Goal: Information Seeking & Learning: Learn about a topic

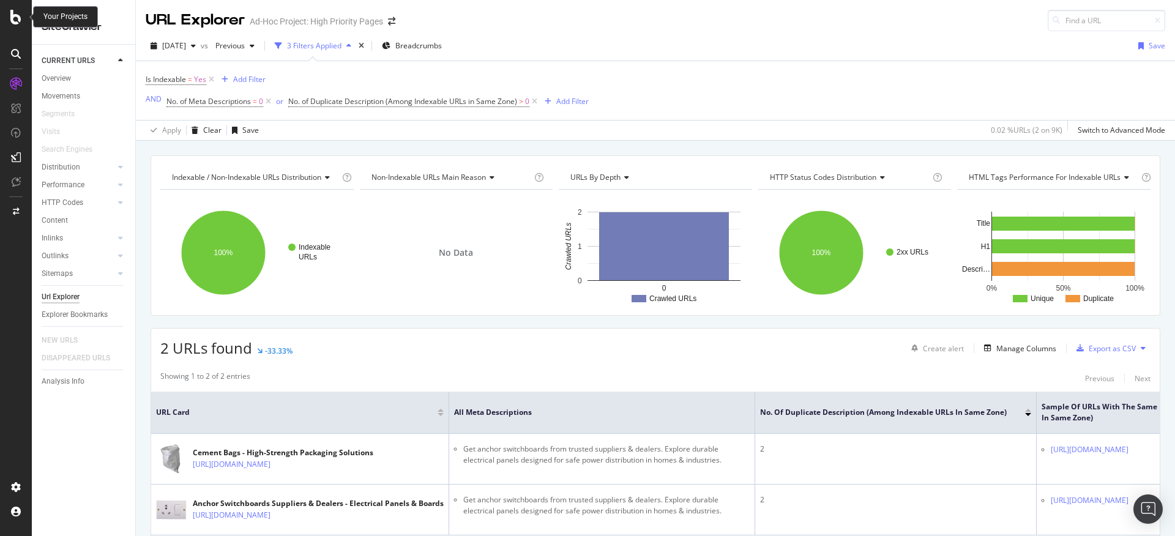
click at [15, 20] on icon at bounding box center [15, 17] width 11 height 15
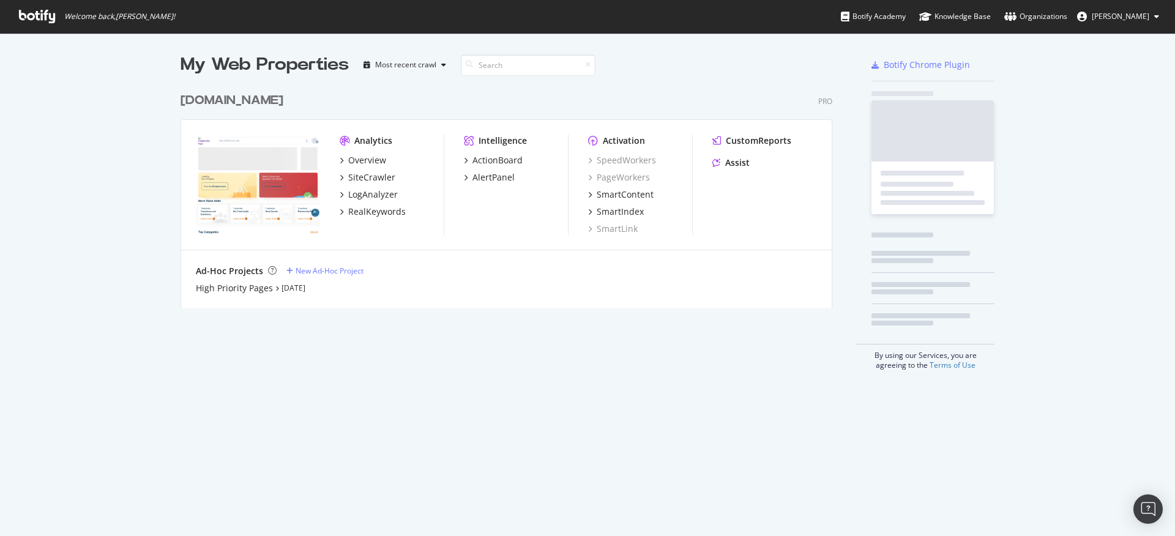
scroll to position [527, 1156]
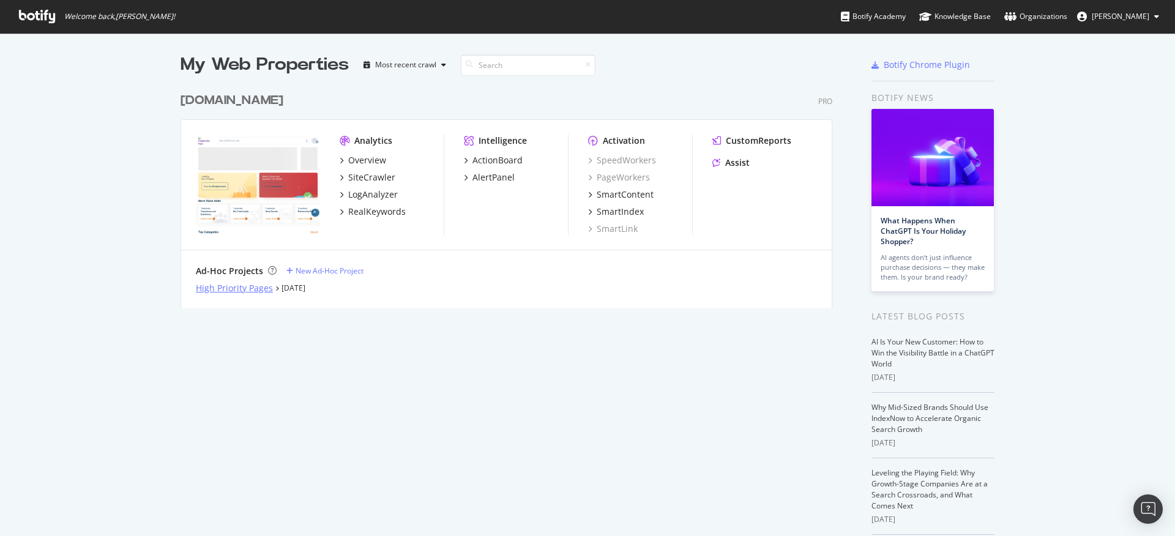
click at [242, 286] on div "High Priority Pages" at bounding box center [234, 288] width 77 height 12
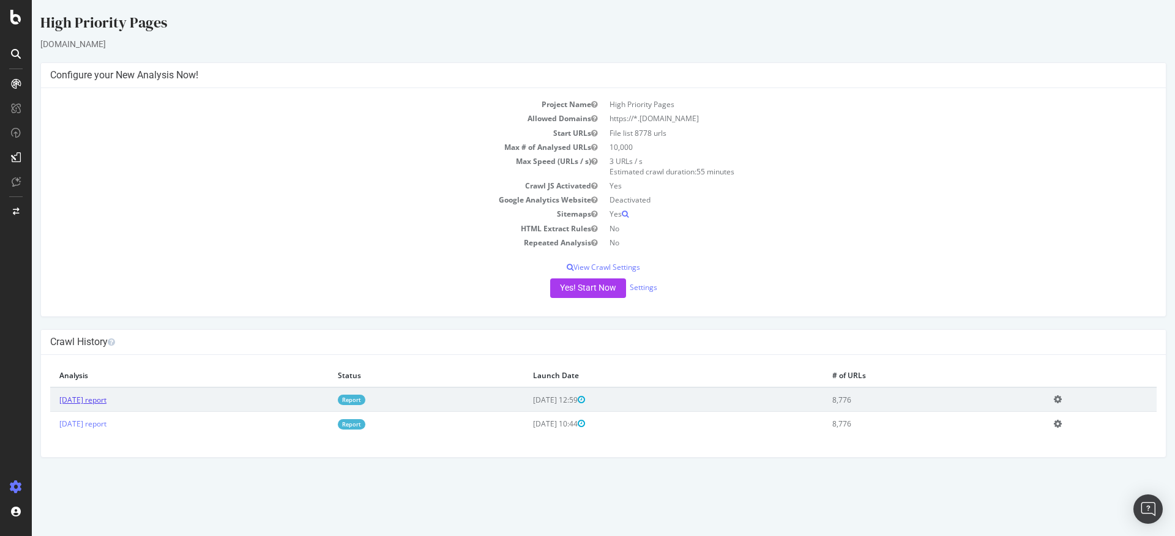
click at [106, 397] on link "[DATE] report" at bounding box center [82, 400] width 47 height 10
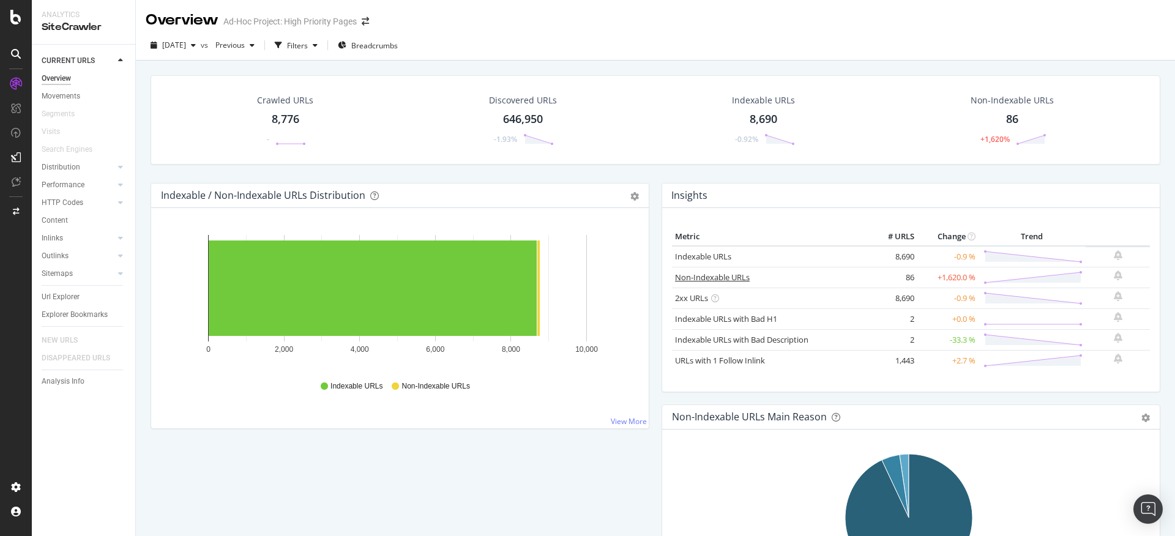
click at [726, 278] on link "Non-Indexable URLs" at bounding box center [712, 277] width 75 height 11
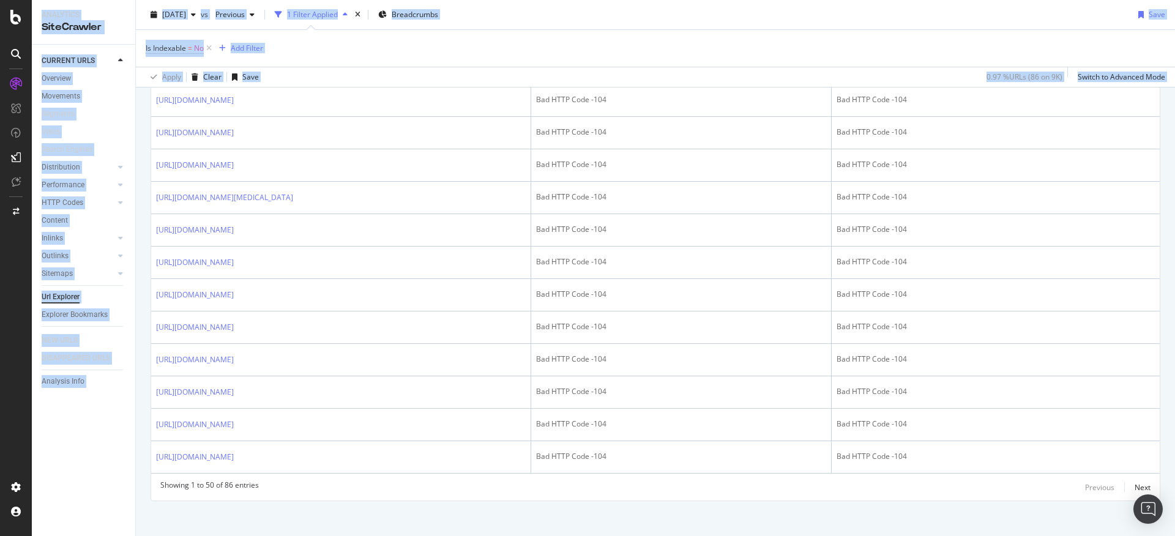
scroll to position [1558, 0]
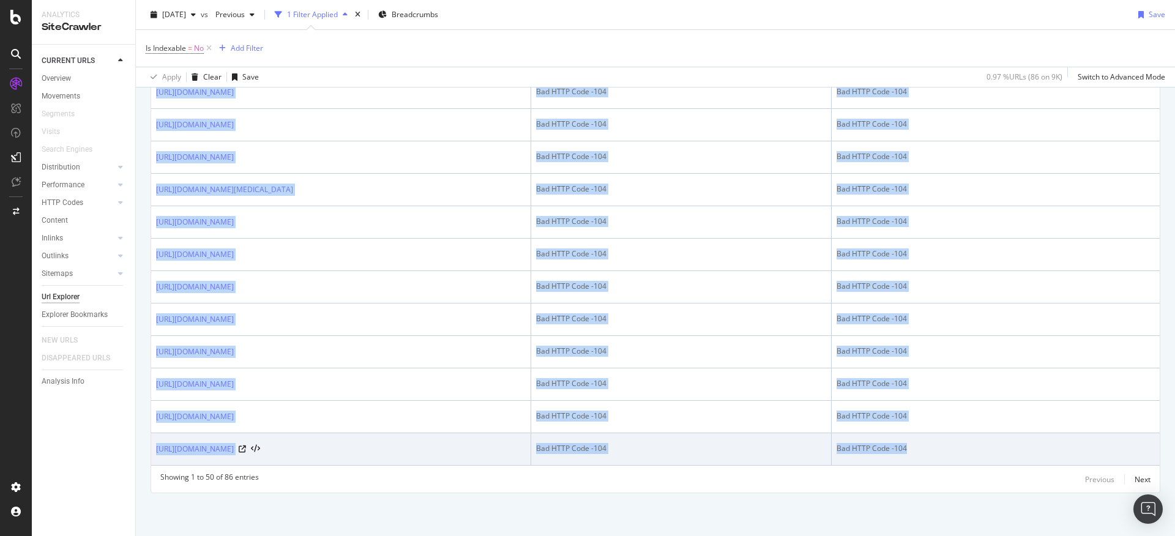
drag, startPoint x: 153, startPoint y: 162, endPoint x: 989, endPoint y: 452, distance: 884.9
copy table "URL Card Non-Indexable Main Reason Non-Indexable Detailed Reason [URL][DOMAIN_N…"
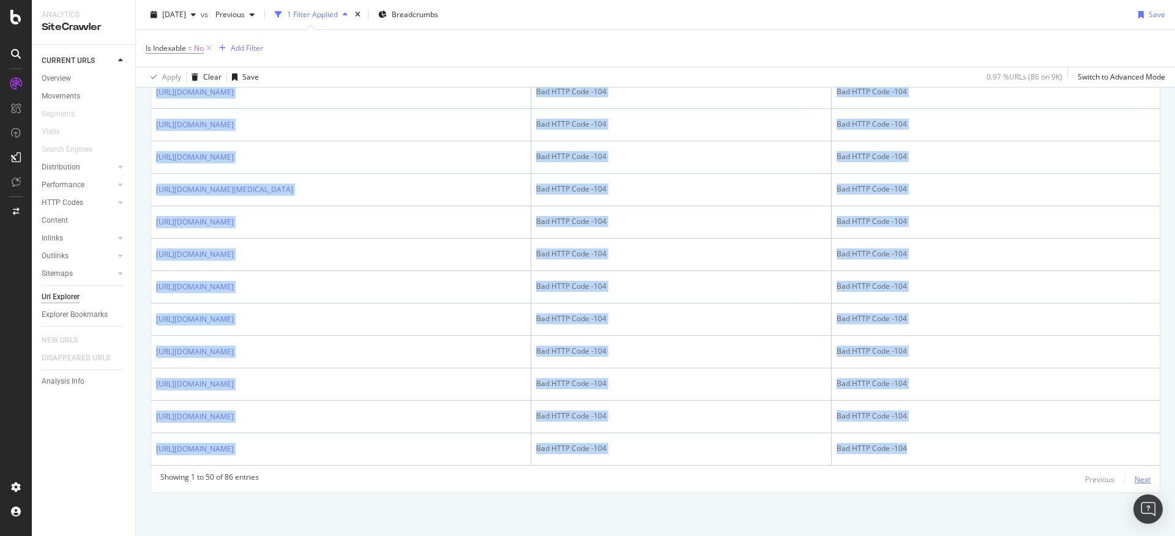
click at [1134, 479] on div "Next" at bounding box center [1142, 479] width 16 height 10
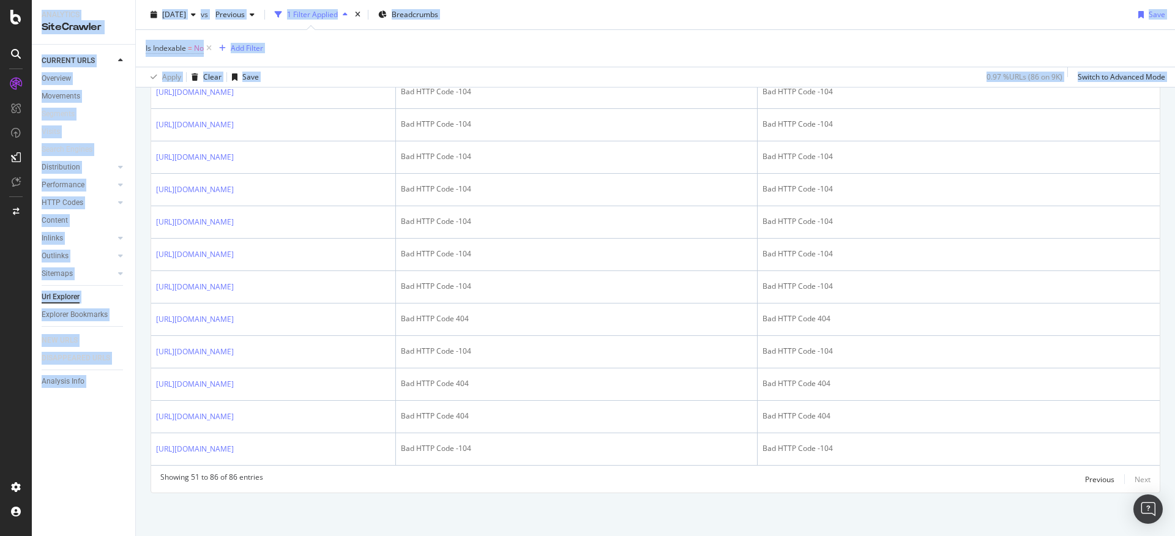
scroll to position [1471, 0]
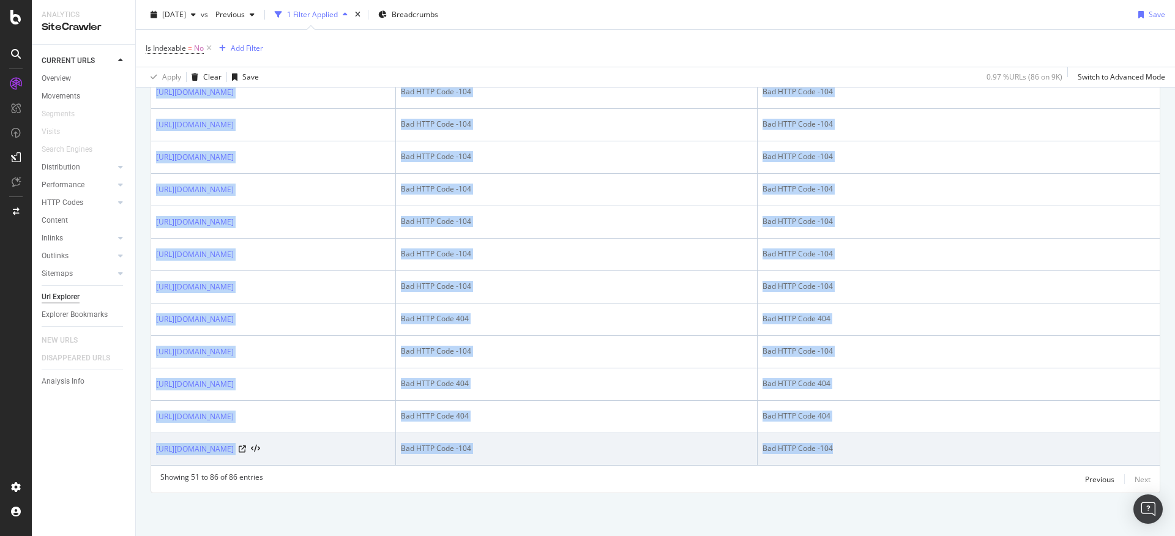
drag, startPoint x: 157, startPoint y: 258, endPoint x: 896, endPoint y: 440, distance: 761.2
copy table "URL Card Non-Indexable Main Reason Non-Indexable Detailed Reason [URL][DOMAIN_N…"
